Goal: Navigation & Orientation: Find specific page/section

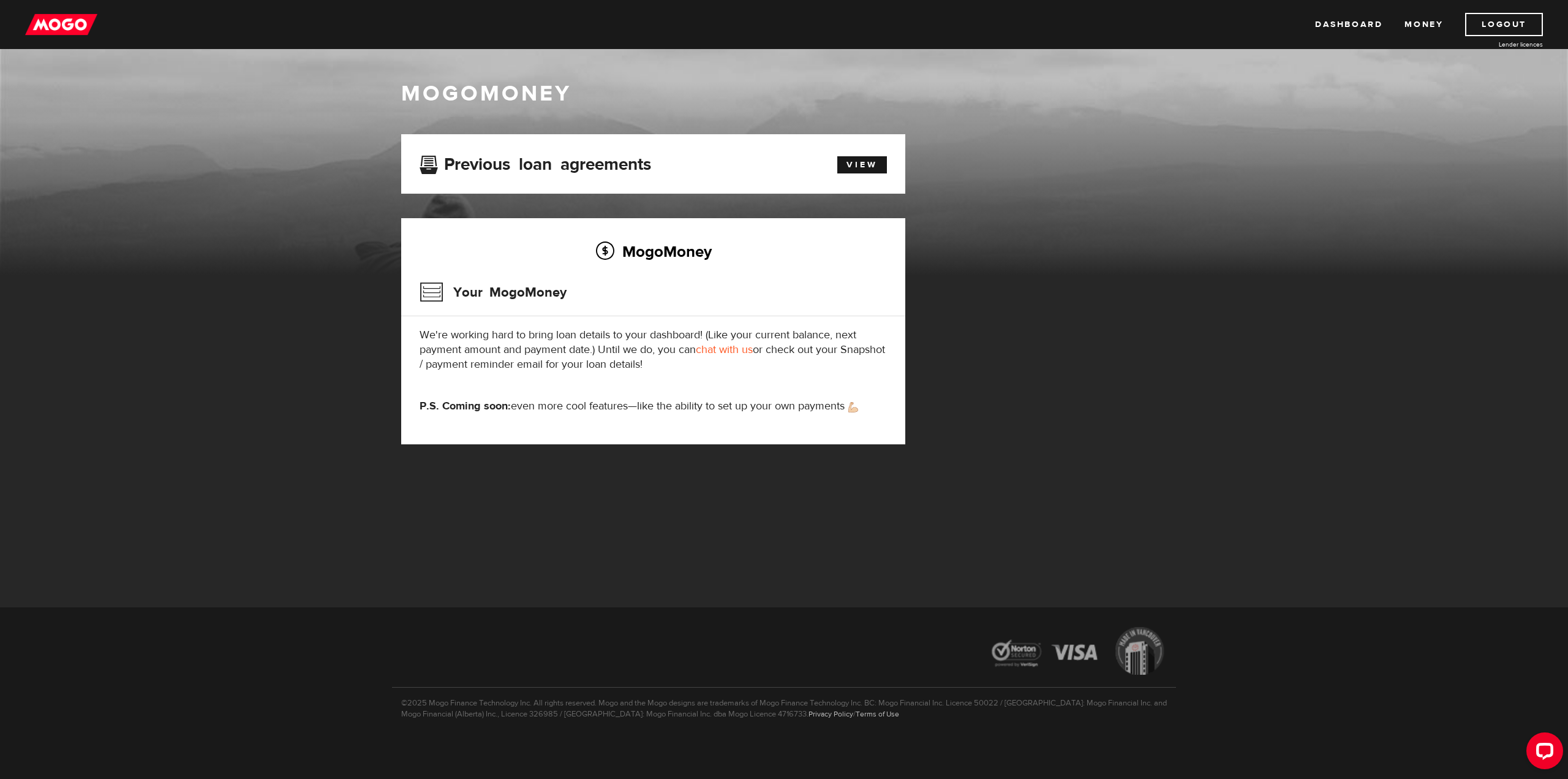
click at [70, 25] on img at bounding box center [62, 24] width 72 height 24
click at [1442, 24] on link "Money" at bounding box center [1424, 24] width 39 height 24
click at [1434, 24] on link "Money" at bounding box center [1424, 24] width 39 height 24
click at [1356, 20] on link "Dashboard" at bounding box center [1349, 24] width 67 height 24
click at [686, 313] on div "Your MogoMoney" at bounding box center [653, 296] width 467 height 40
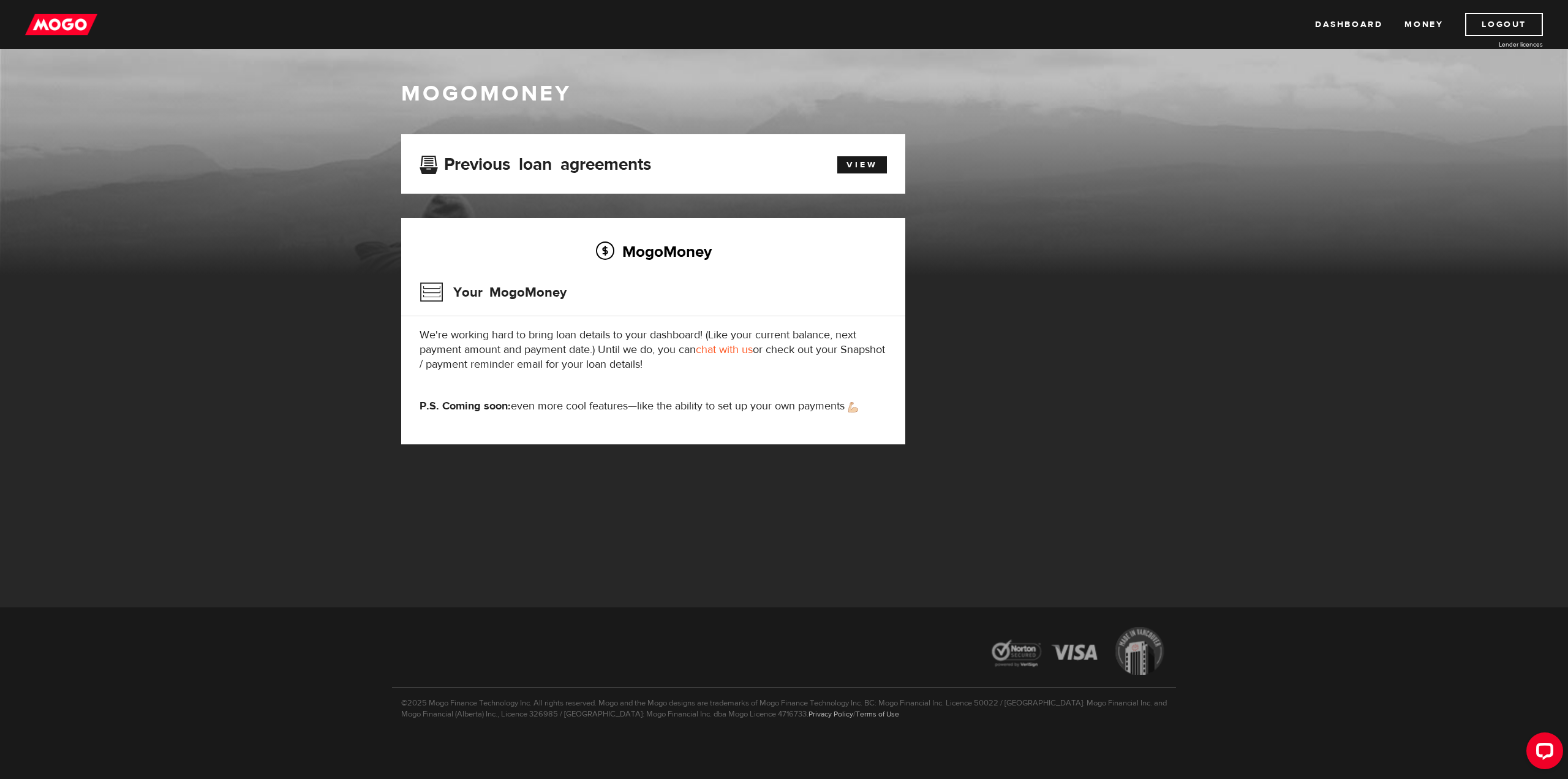
click at [489, 409] on strong "P.S. Coming soon:" at bounding box center [465, 406] width 91 height 14
drag, startPoint x: 488, startPoint y: 400, endPoint x: 582, endPoint y: 384, distance: 95.4
click at [495, 400] on strong "P.S. Coming soon:" at bounding box center [465, 406] width 91 height 14
click at [833, 402] on p "P.S. Coming soon: even more cool features—like the ability to set up your own p…" at bounding box center [653, 406] width 467 height 14
click at [621, 168] on h3 "Previous loan agreements" at bounding box center [535, 162] width 232 height 16
